Goal: Task Accomplishment & Management: Use online tool/utility

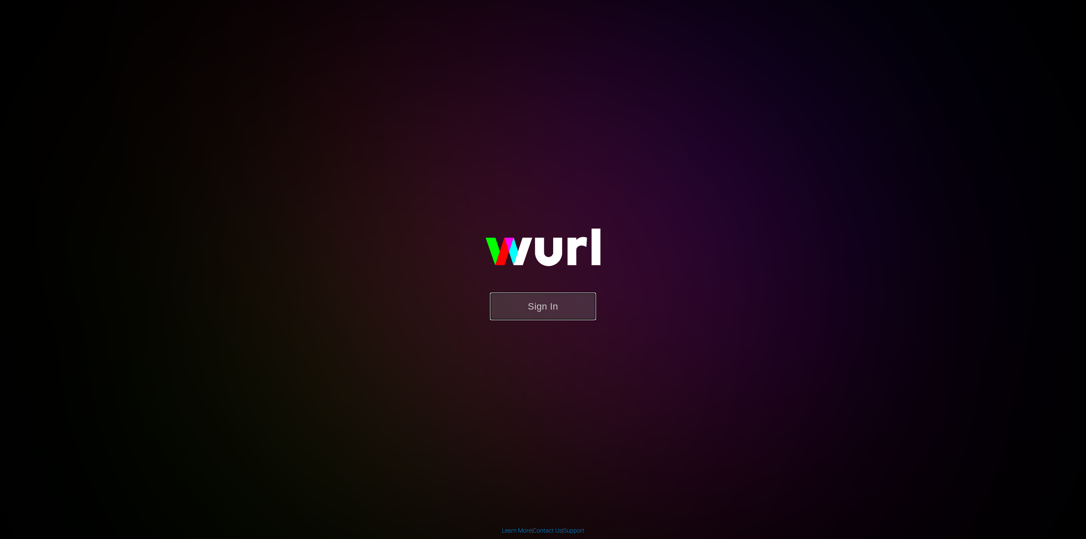
click at [545, 299] on button "Sign In" at bounding box center [543, 307] width 106 height 28
click at [548, 314] on button "Sign In" at bounding box center [543, 307] width 106 height 28
click at [549, 311] on button "Sign In" at bounding box center [543, 307] width 106 height 28
